Goal: Information Seeking & Learning: Check status

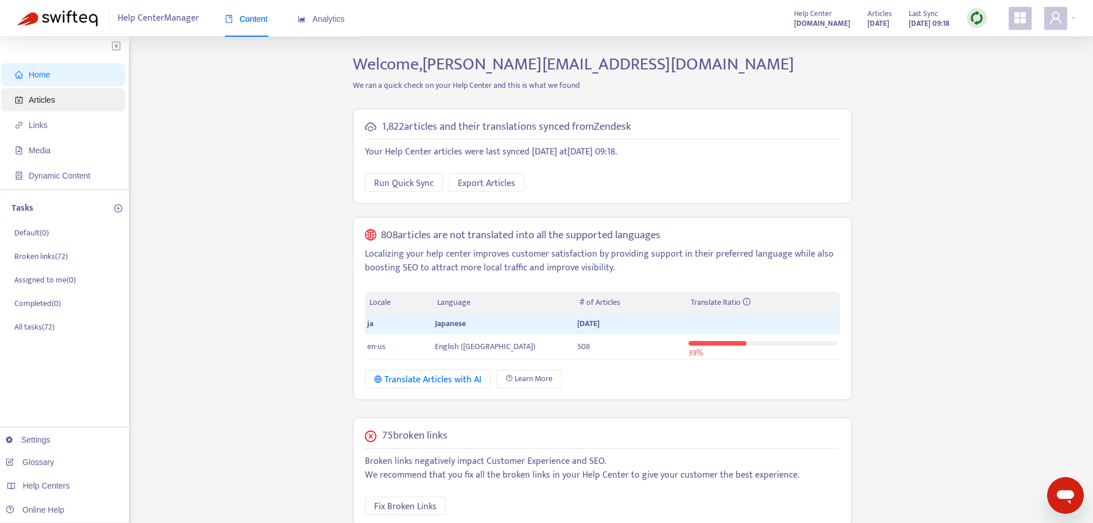
click at [49, 104] on span "Articles" at bounding box center [42, 99] width 26 height 9
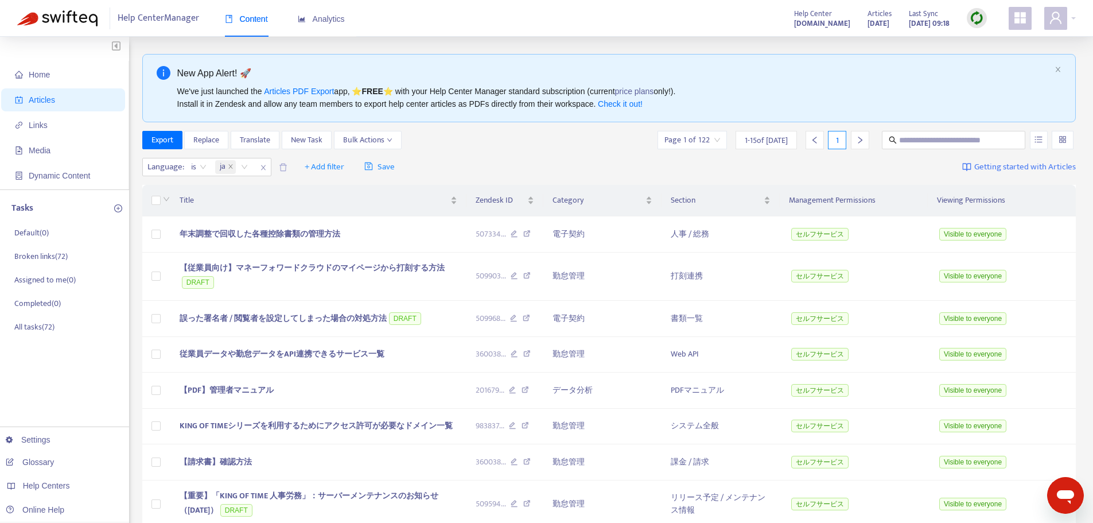
click at [719, 142] on input "search" at bounding box center [692, 139] width 56 height 17
click at [559, 142] on div "Export Replace Translate New Task Bulk Actions Page 1 of 122 1 - 15 of [DATE] 1" at bounding box center [609, 140] width 934 height 18
click at [323, 166] on span "+ Add filter" at bounding box center [325, 167] width 40 height 14
click at [331, 225] on span "Category" at bounding box center [342, 226] width 72 height 13
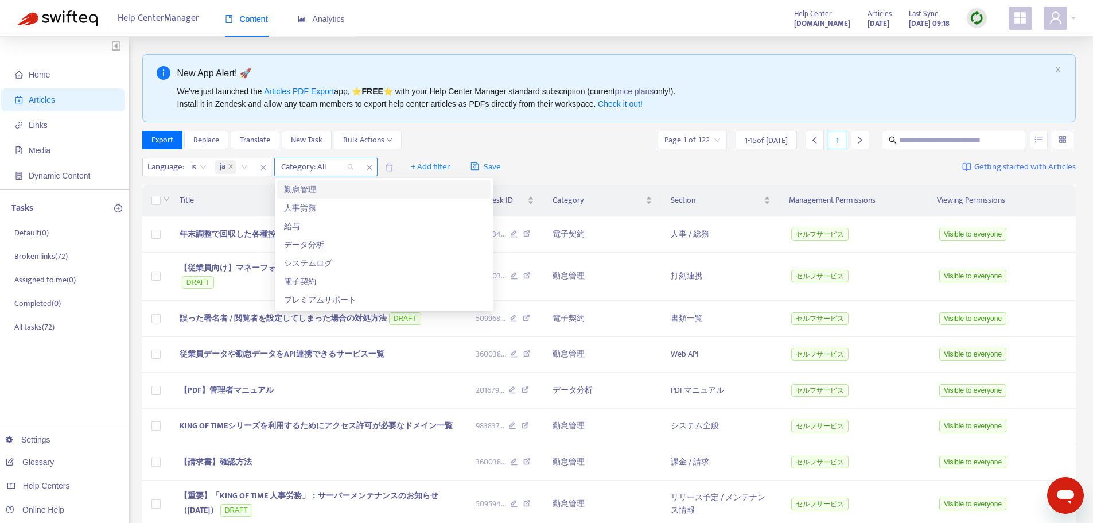
click at [340, 168] on div at bounding box center [311, 167] width 69 height 14
click at [337, 186] on div "勤怠管理" at bounding box center [384, 189] width 200 height 13
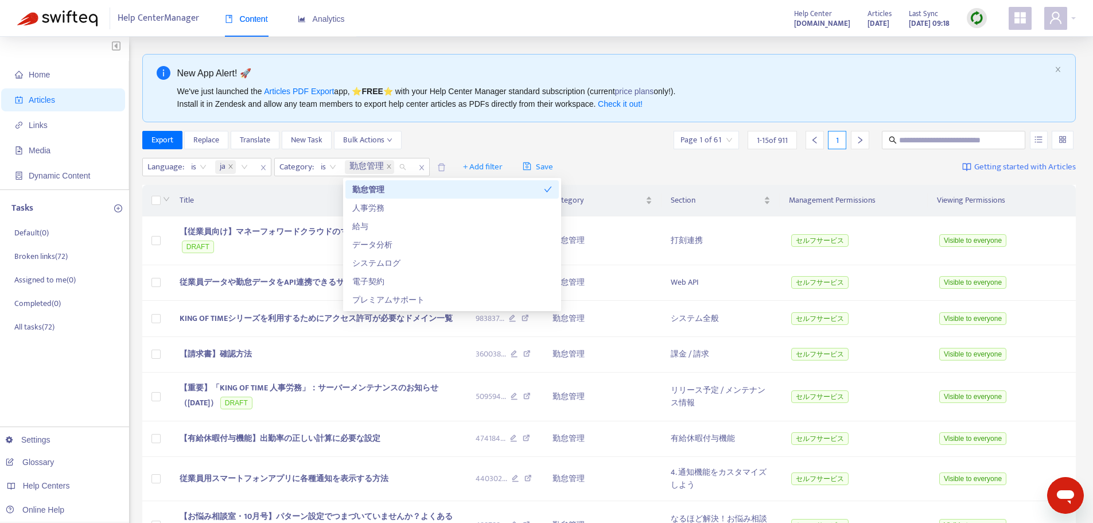
click at [550, 139] on div "Export Replace Translate New Task Bulk Actions Page 1 of 61 1 - 15 of 911 1" at bounding box center [609, 140] width 934 height 18
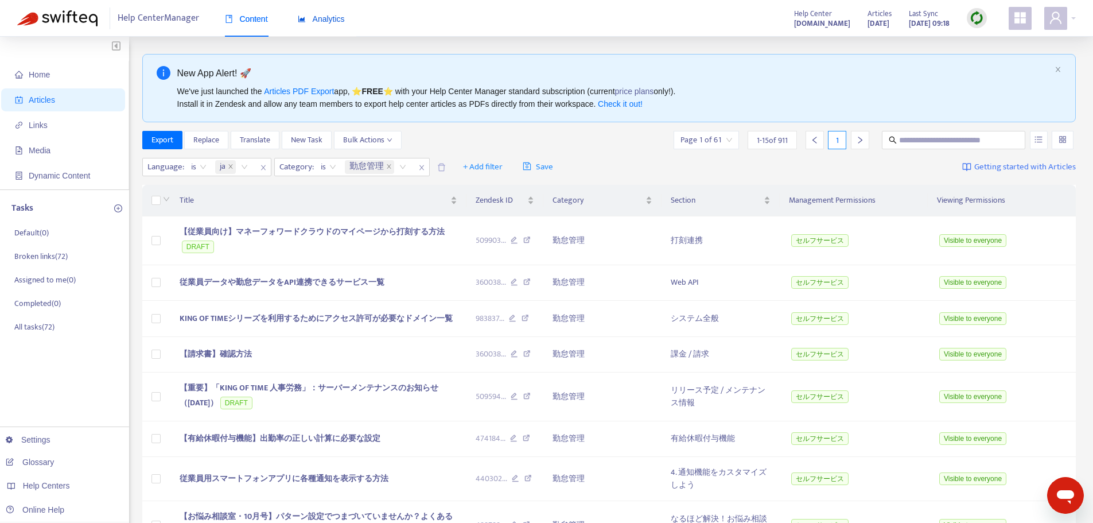
click at [333, 14] on span "Analytics" at bounding box center [321, 18] width 47 height 9
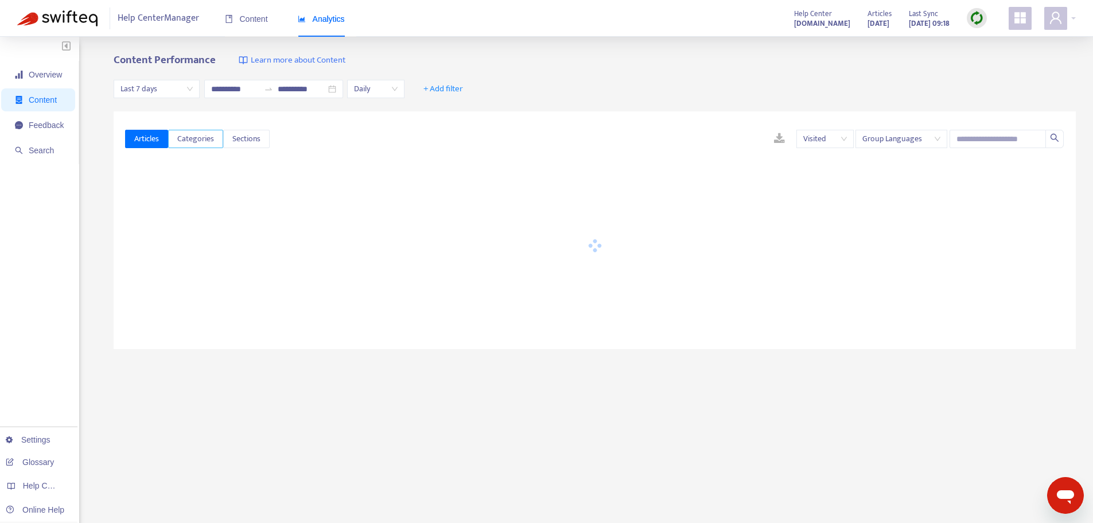
click at [211, 135] on span "Categories" at bounding box center [195, 139] width 37 height 13
click at [601, 92] on div "**********" at bounding box center [595, 89] width 962 height 44
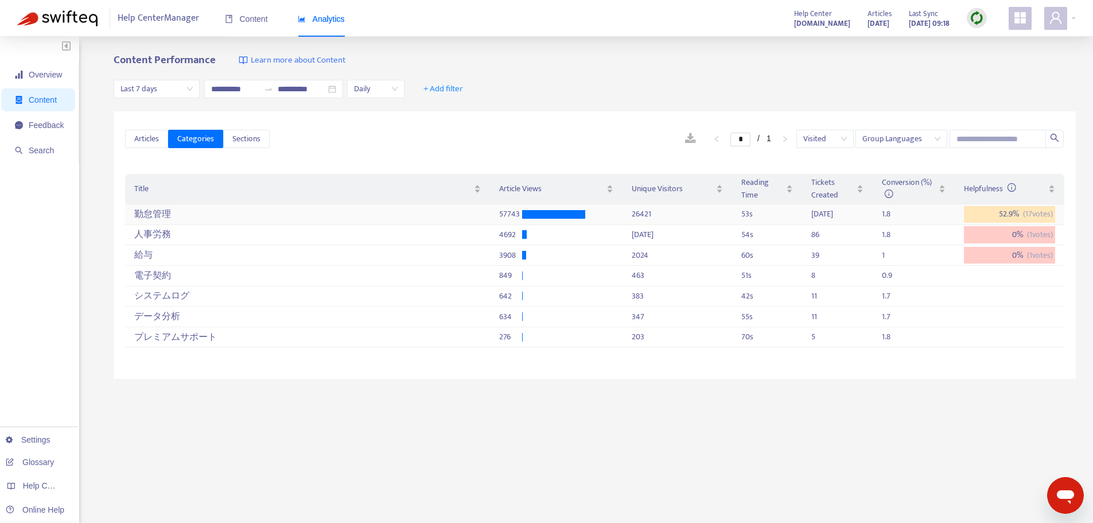
click at [306, 212] on div "勤怠管理" at bounding box center [307, 214] width 346 height 19
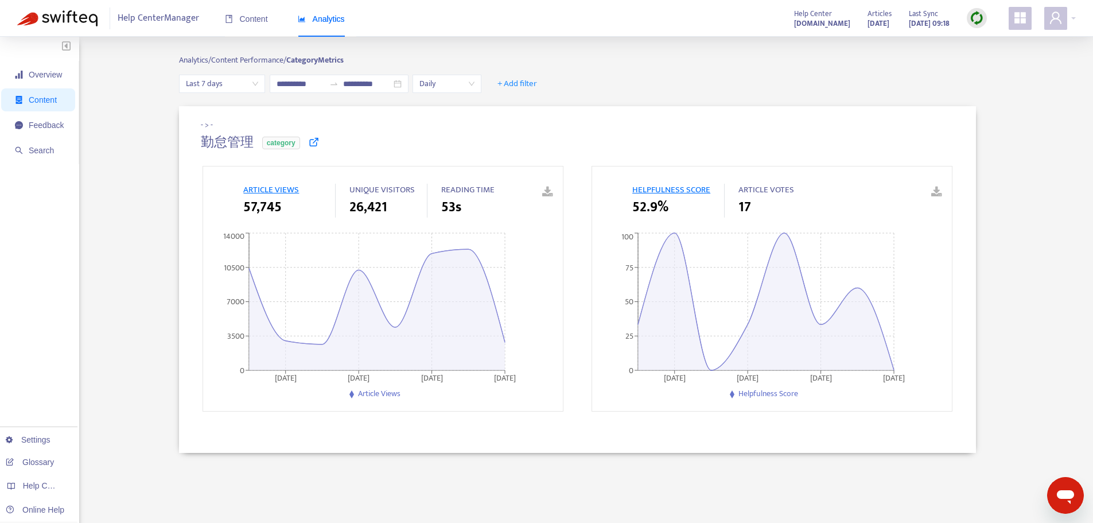
click at [53, 94] on span "Content" at bounding box center [39, 99] width 49 height 23
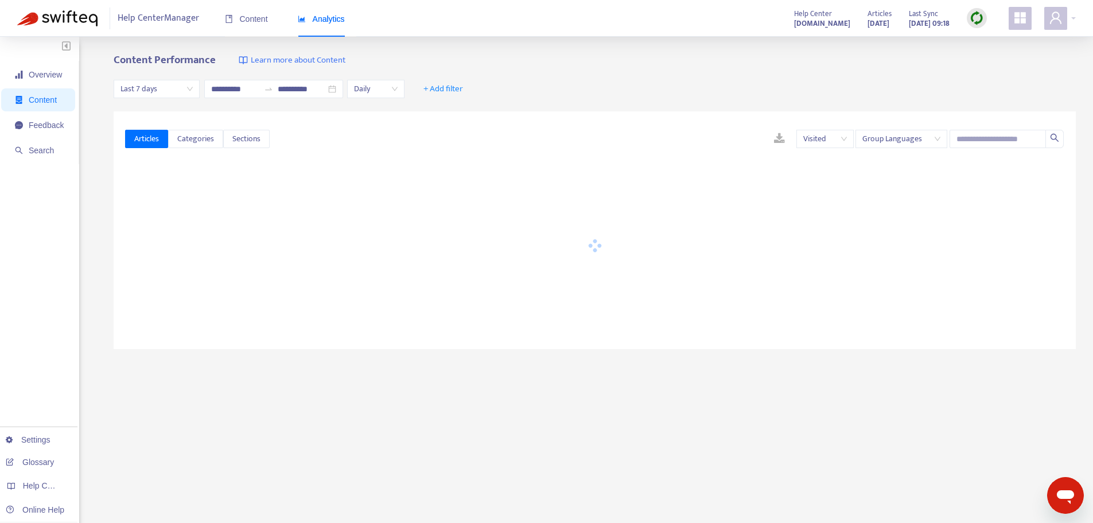
click at [547, 67] on div "**********" at bounding box center [595, 89] width 962 height 44
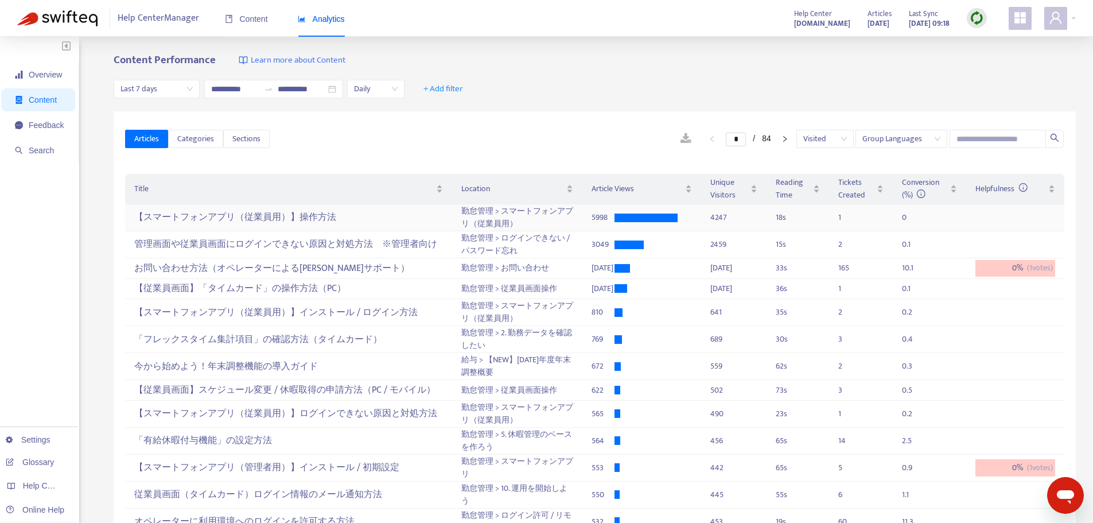
click at [491, 216] on td "勤怠管理 > スマートフォンアプリ（従業員用）" at bounding box center [517, 217] width 131 height 27
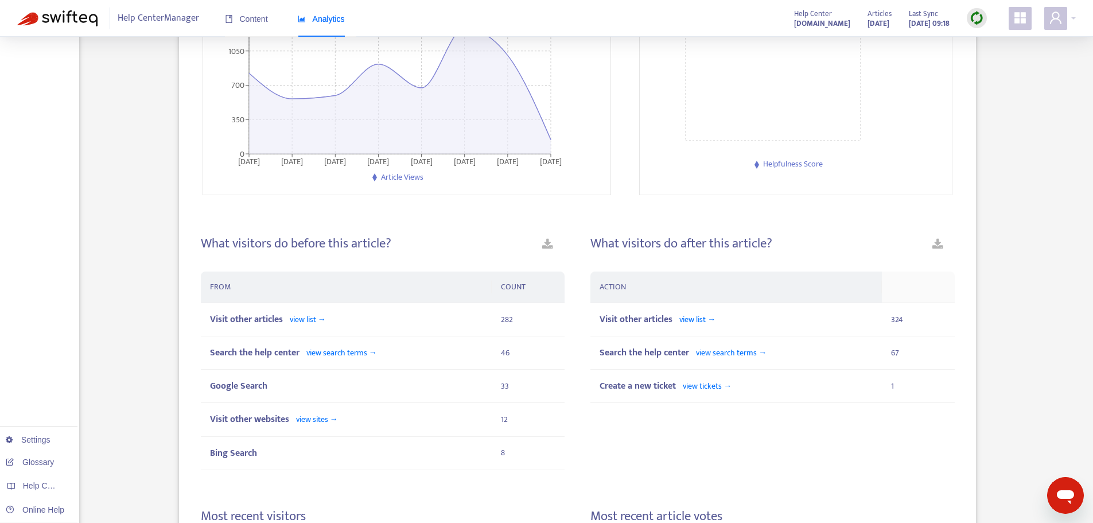
scroll to position [402, 0]
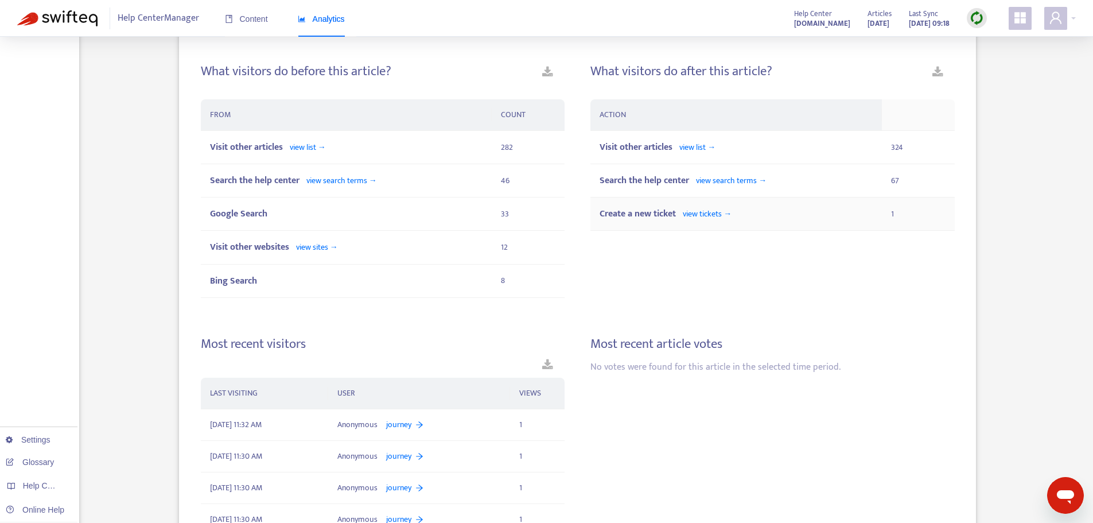
click at [697, 213] on span "view tickets →" at bounding box center [707, 213] width 49 height 13
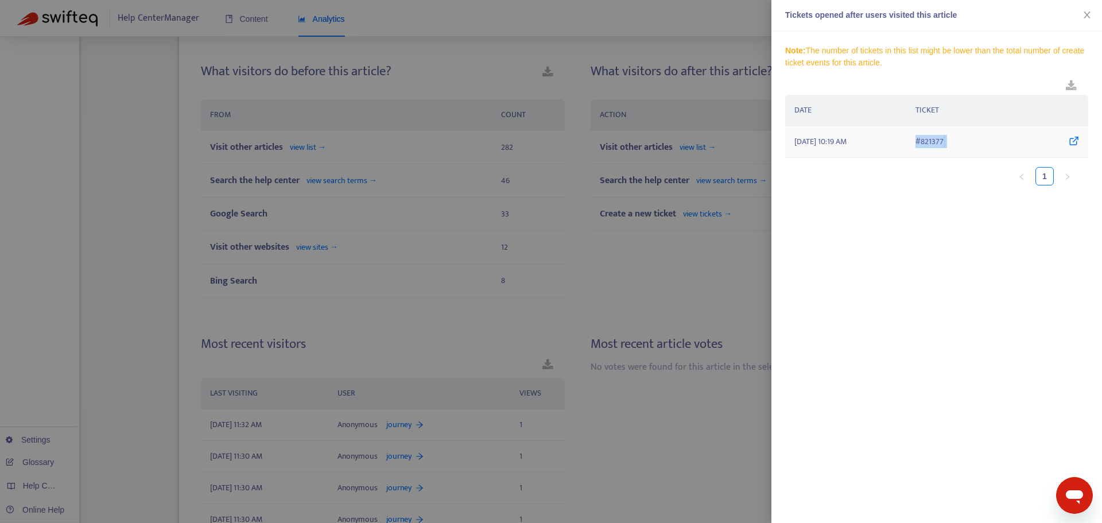
drag, startPoint x: 950, startPoint y: 143, endPoint x: 915, endPoint y: 141, distance: 35.1
click at [915, 141] on td "# 821377" at bounding box center [997, 142] width 182 height 32
click at [719, 94] on div at bounding box center [551, 261] width 1102 height 523
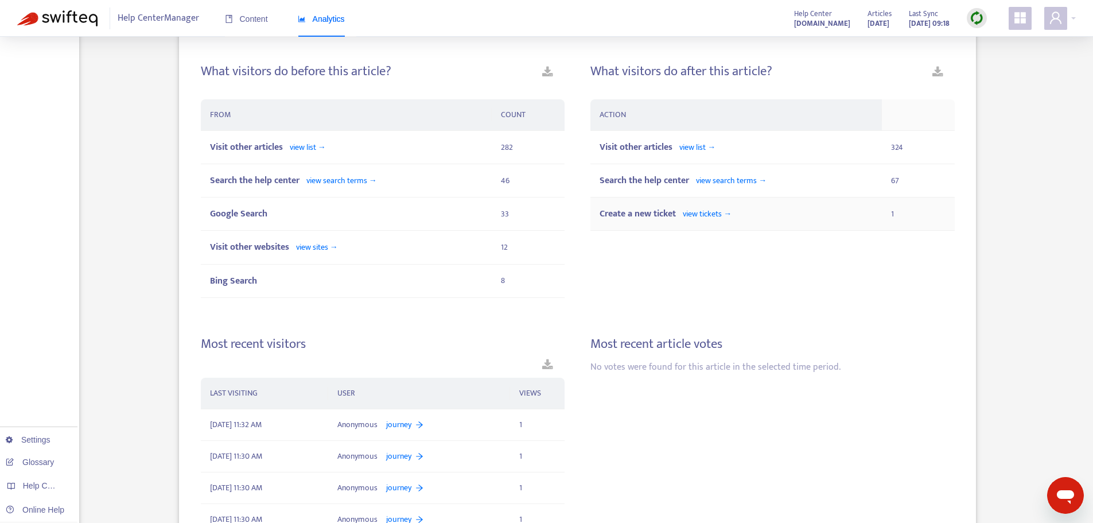
click at [687, 215] on span "view tickets →" at bounding box center [707, 213] width 49 height 13
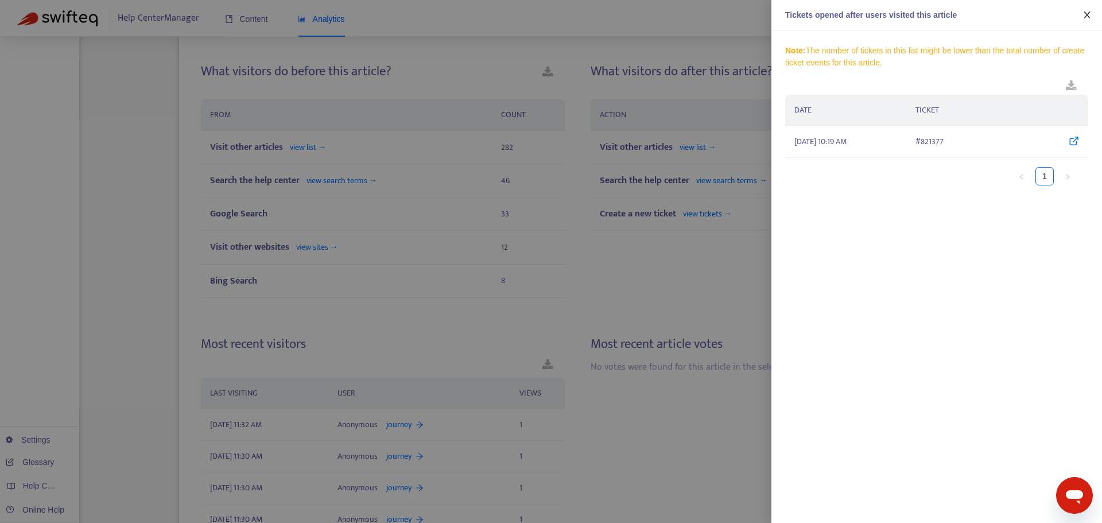
click at [1092, 17] on button "Close" at bounding box center [1087, 15] width 16 height 11
